Goal: Task Accomplishment & Management: Use online tool/utility

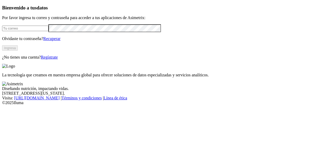
type input "[PERSON_NAME][EMAIL_ADDRESS][PERSON_NAME][DOMAIN_NAME]"
click at [18, 51] on button "Ingresa" at bounding box center [10, 47] width 16 height 5
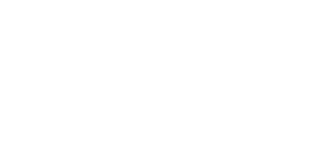
scroll to position [40, 0]
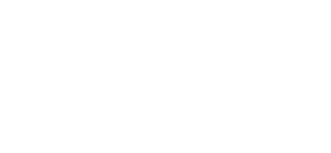
scroll to position [305, 0]
